Goal: Information Seeking & Learning: Find specific fact

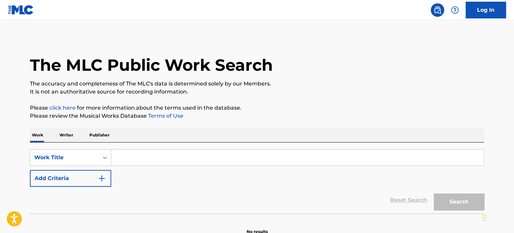
click at [181, 143] on div "SearchWithCriteria1cb37eed-fb75-49cc-8ca0-f99680ad4444 Work Title Add Criteria …" at bounding box center [257, 178] width 454 height 71
click at [134, 156] on input "Search Form" at bounding box center [297, 158] width 373 height 16
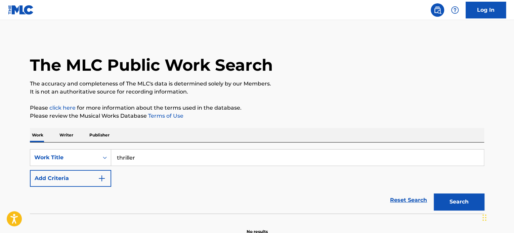
type input "thriller"
drag, startPoint x: 74, startPoint y: 180, endPoint x: 149, endPoint y: 188, distance: 76.0
click at [74, 180] on button "Add Criteria" at bounding box center [70, 178] width 81 height 17
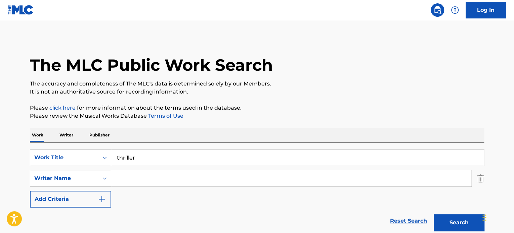
click at [153, 179] on input "Search Form" at bounding box center [291, 179] width 360 height 16
paste input "TEMPERTON"
type input "TEMPERTON"
click at [446, 217] on button "Search" at bounding box center [459, 223] width 50 height 17
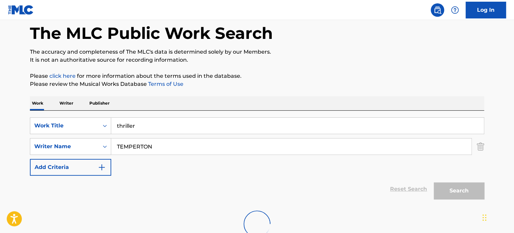
scroll to position [80, 0]
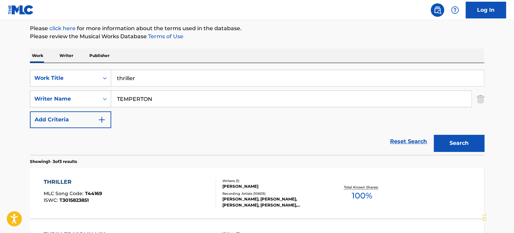
click at [167, 173] on div "THRILLER MLC Song Code : T44169 ISWC : T3015823851 Writers ( 1 ) [PERSON_NAME] …" at bounding box center [257, 193] width 454 height 50
